Goal: Task Accomplishment & Management: Manage account settings

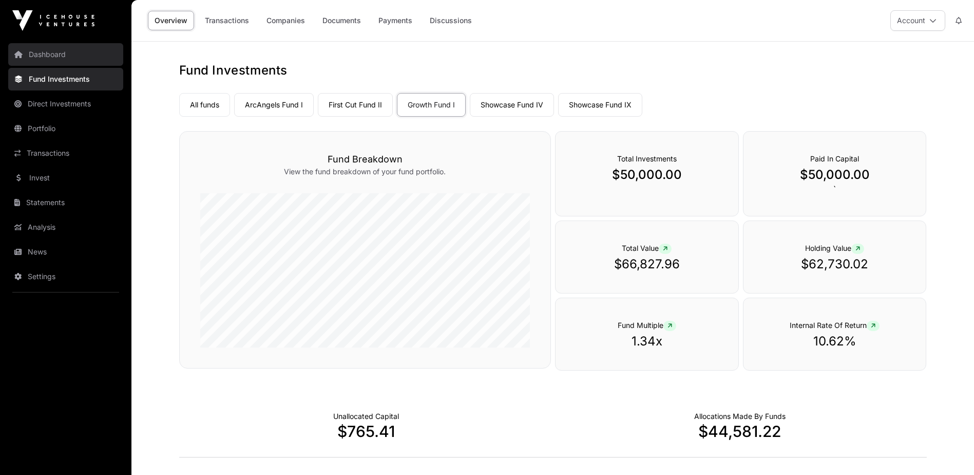
click at [63, 54] on link "Dashboard" at bounding box center [65, 54] width 115 height 23
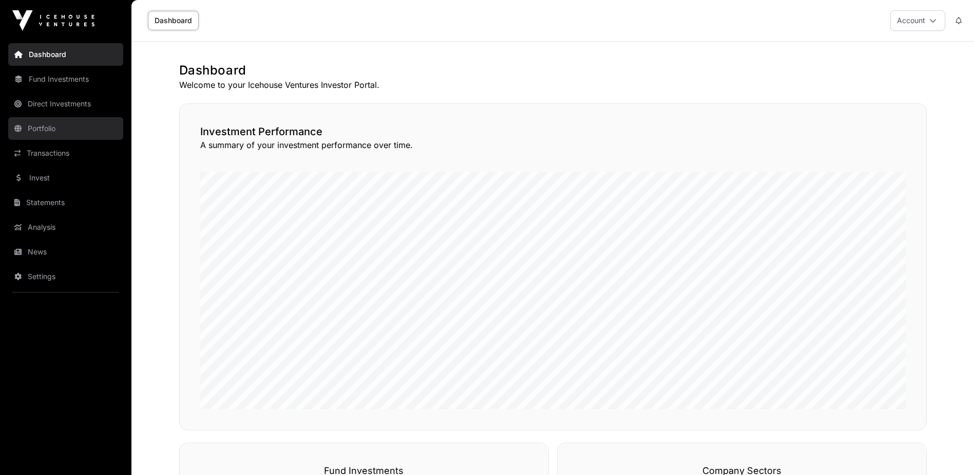
click at [33, 126] on link "Portfolio" at bounding box center [65, 128] width 115 height 23
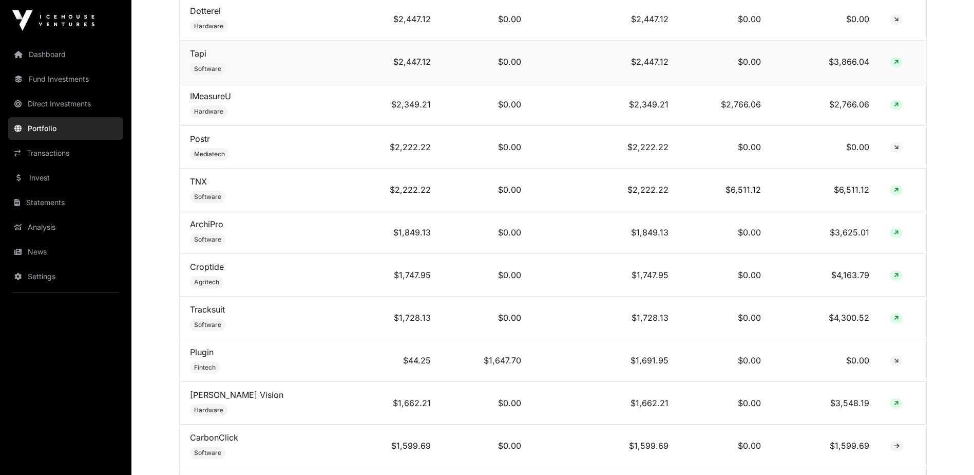
scroll to position [1752, 0]
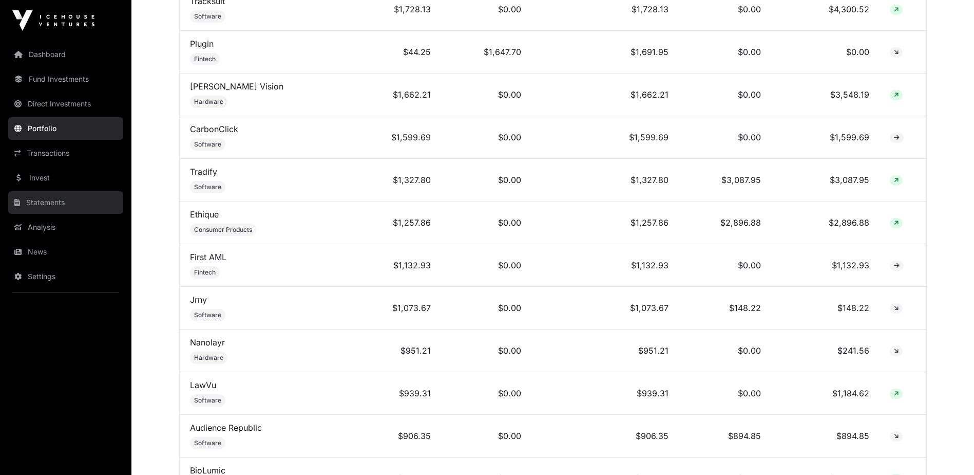
click at [35, 203] on link "Statements" at bounding box center [65, 202] width 115 height 23
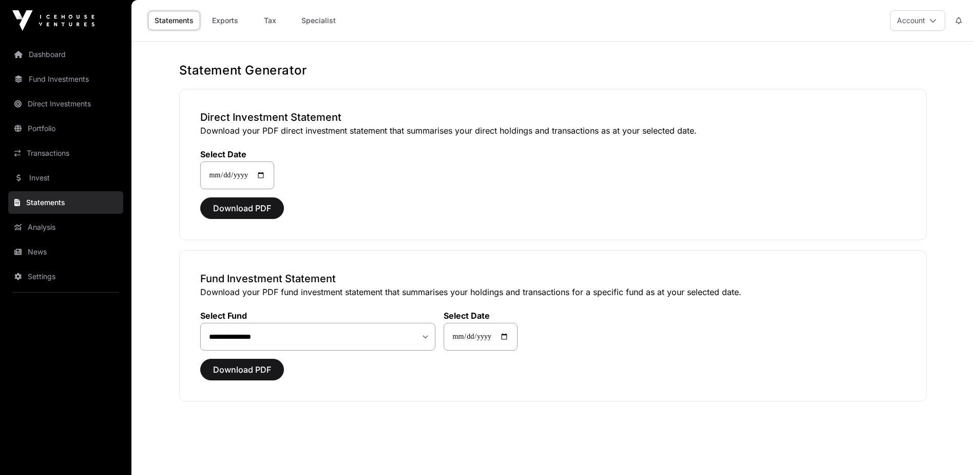
click at [35, 203] on link "Statements" at bounding box center [65, 202] width 115 height 23
click at [248, 211] on span "Download PDF" at bounding box center [242, 208] width 58 height 12
click at [251, 177] on input "**********" at bounding box center [237, 175] width 74 height 28
